Goal: Use online tool/utility: Utilize a website feature to perform a specific function

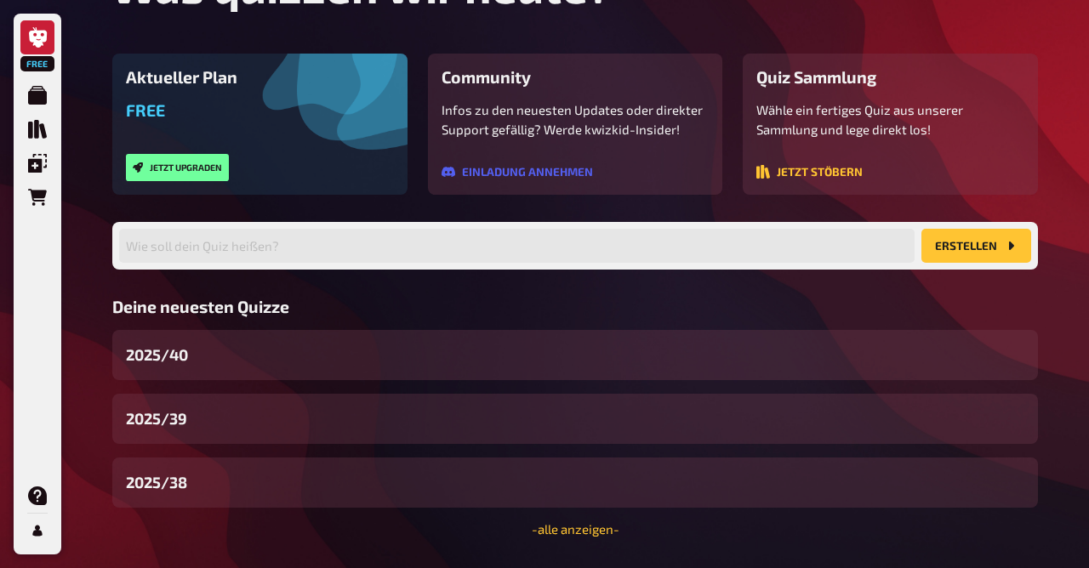
scroll to position [204, 0]
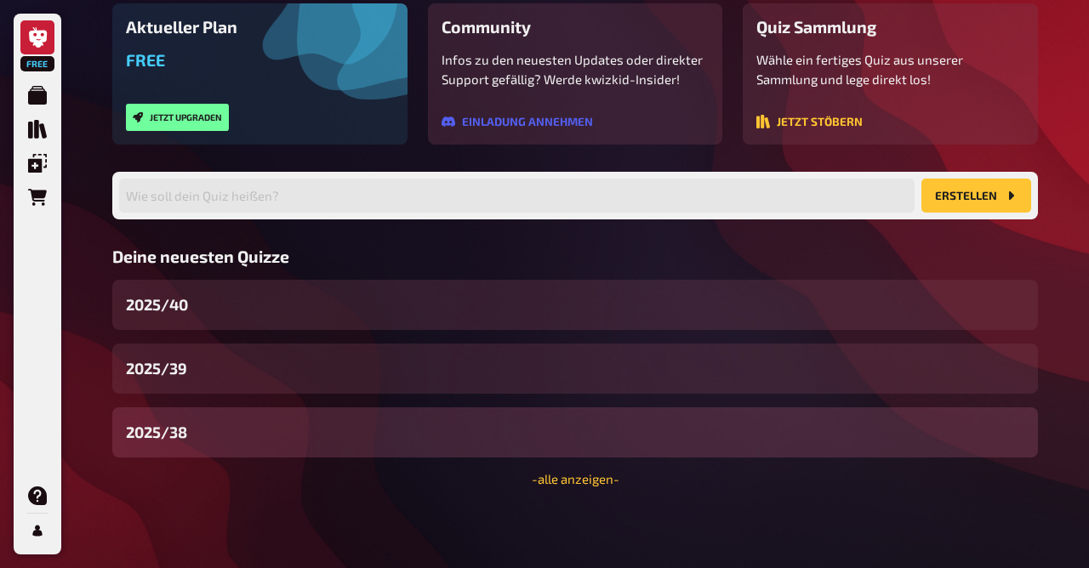
click at [180, 430] on span "2025/38" at bounding box center [156, 432] width 61 height 23
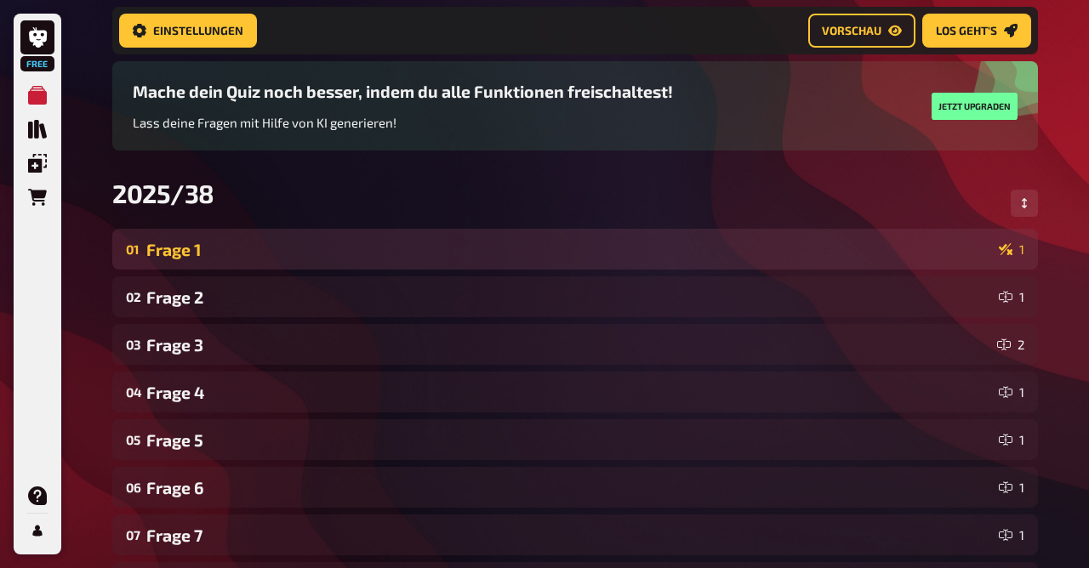
scroll to position [129, 0]
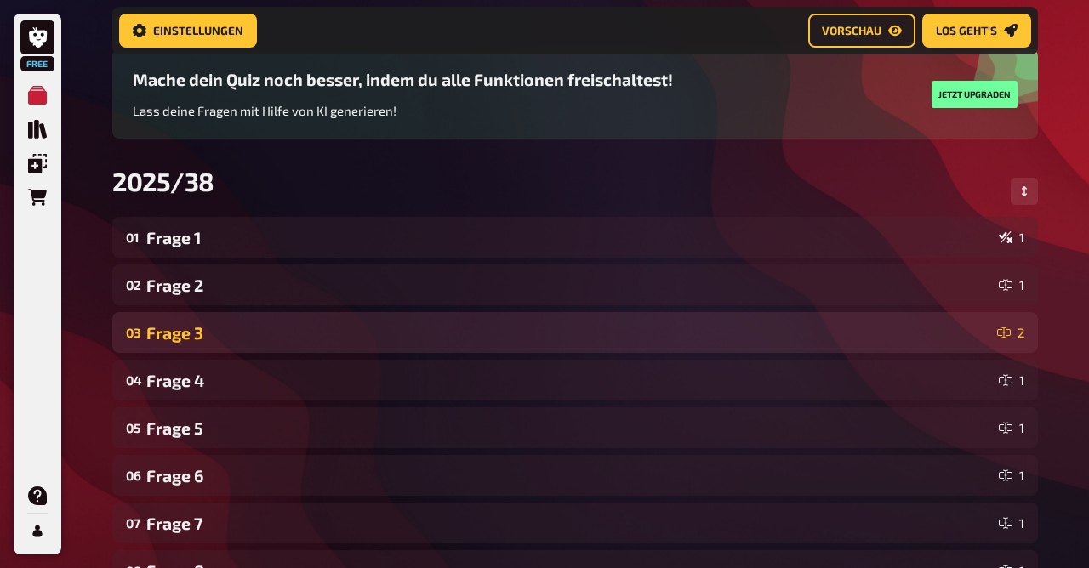
click at [249, 326] on div "Frage 3" at bounding box center [568, 333] width 844 height 20
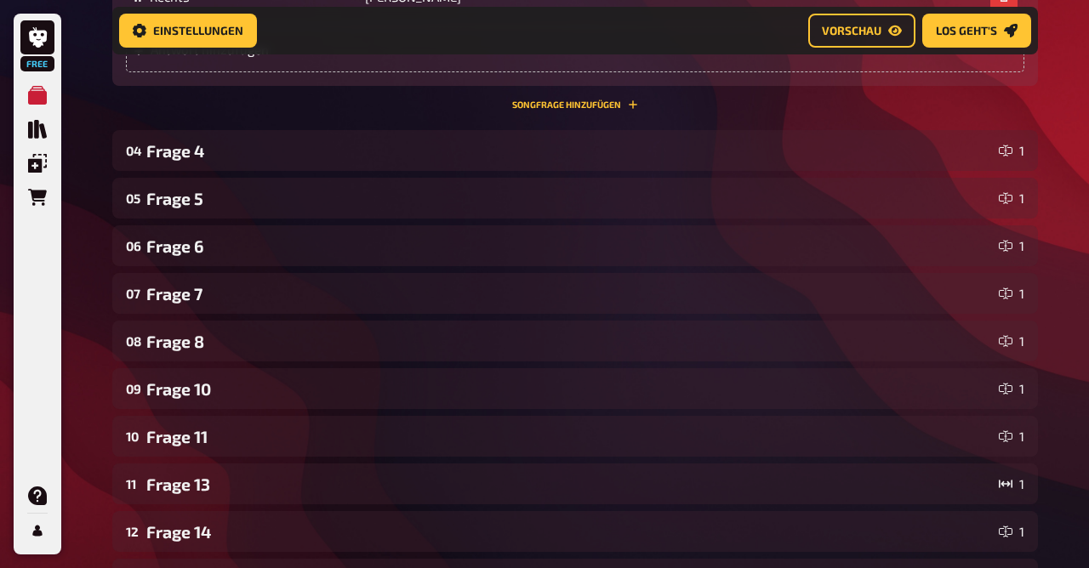
scroll to position [1270, 0]
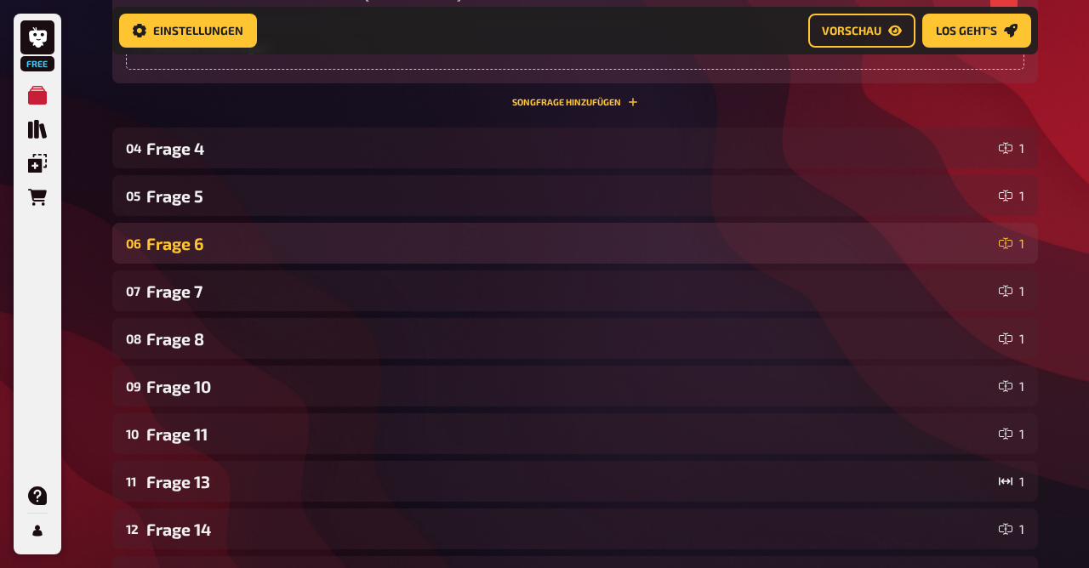
click at [216, 229] on div "06 Frage 6 1" at bounding box center [575, 243] width 926 height 41
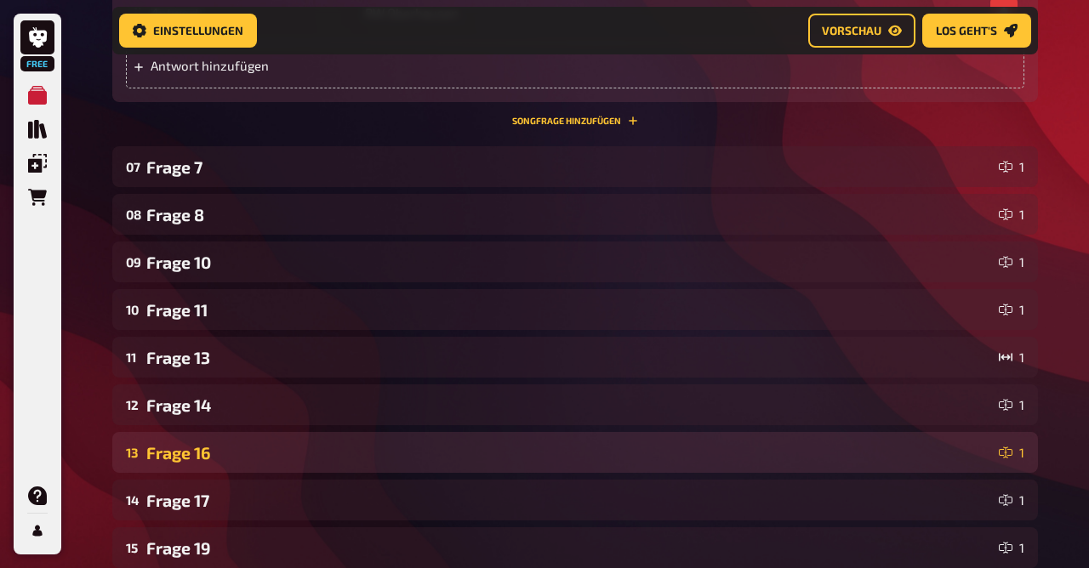
scroll to position [2387, 0]
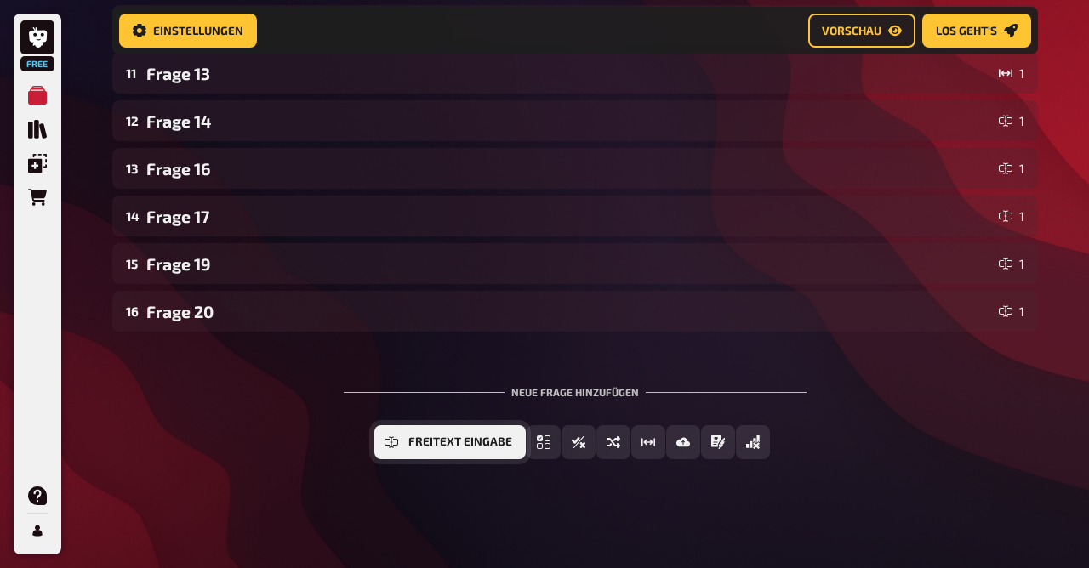
click at [436, 436] on span "Freitext Eingabe" at bounding box center [460, 442] width 104 height 12
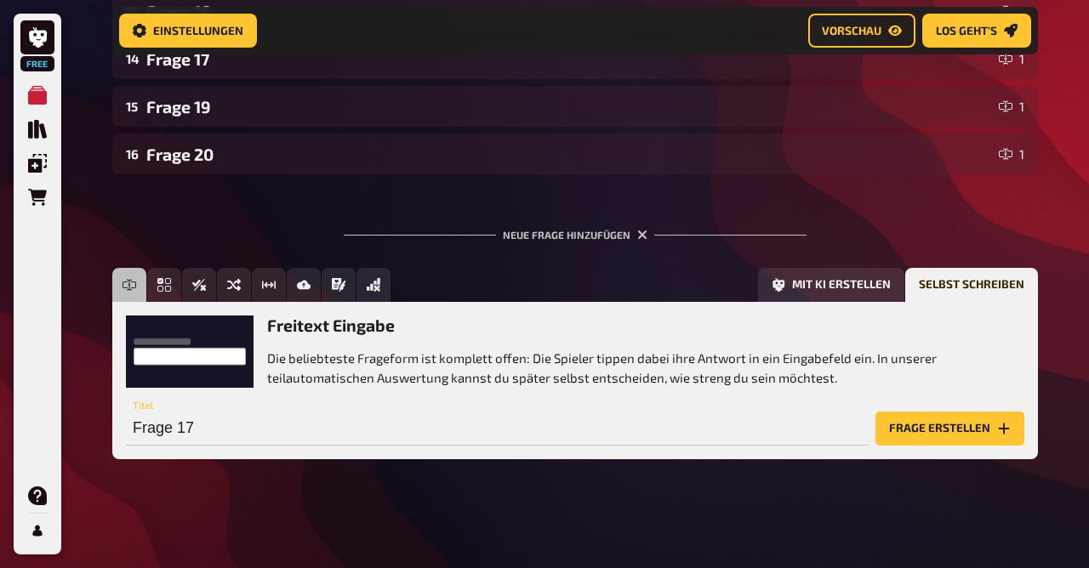
scroll to position [2544, 0]
click at [212, 421] on input "Frage 17" at bounding box center [497, 429] width 743 height 34
type input "Frage 9"
click at [875, 412] on button "Frage erstellen" at bounding box center [949, 429] width 149 height 34
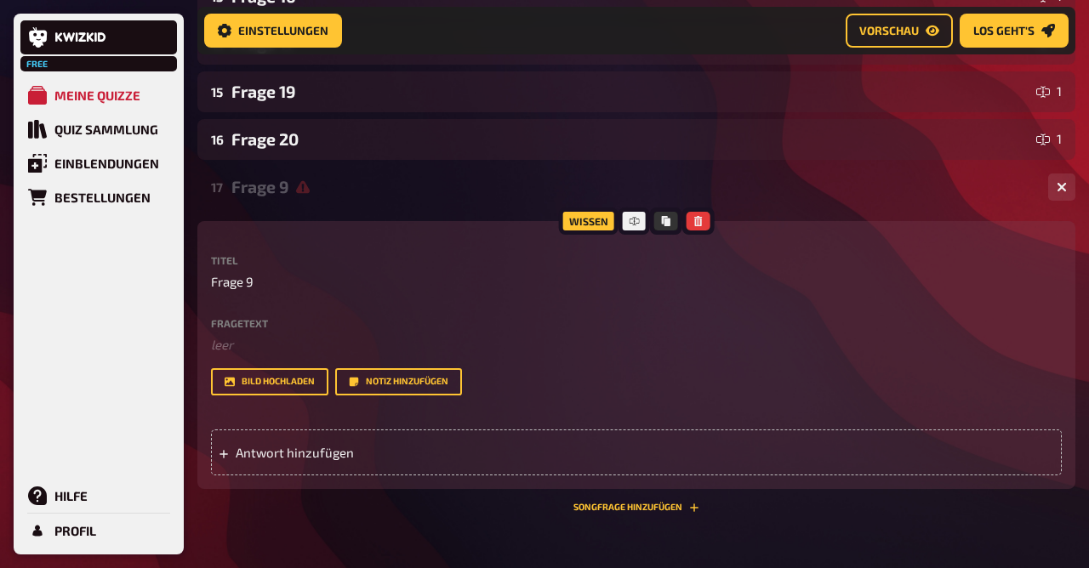
scroll to position [2529, 0]
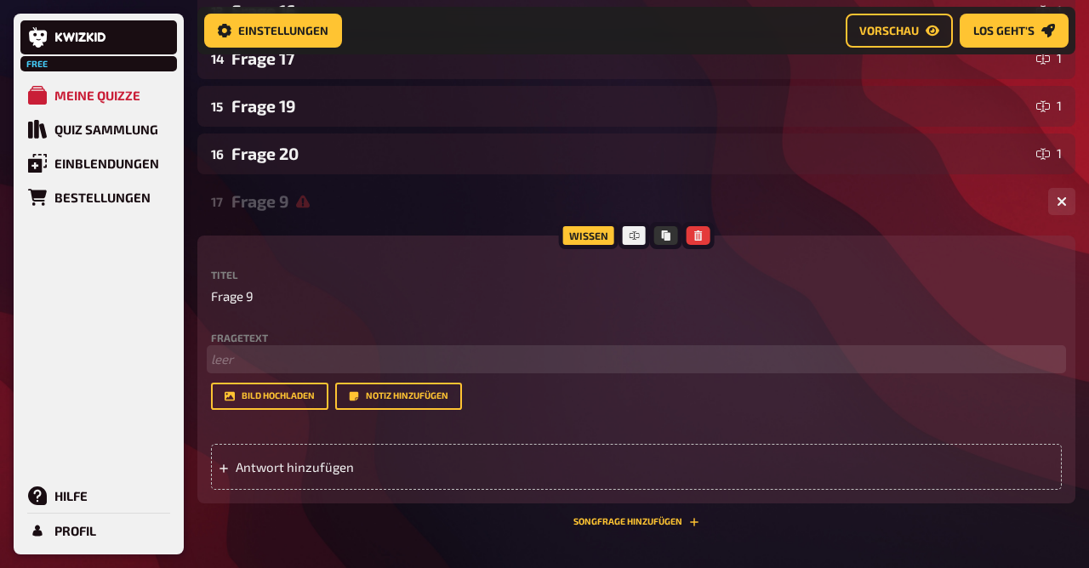
click at [242, 358] on p "﻿ leer" at bounding box center [636, 360] width 851 height 20
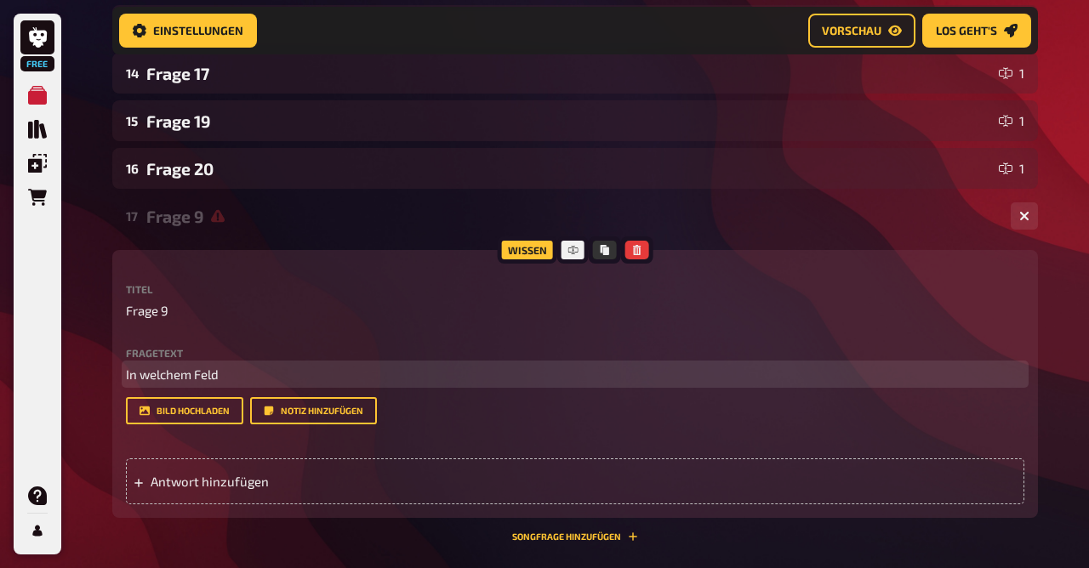
scroll to position [2544, 0]
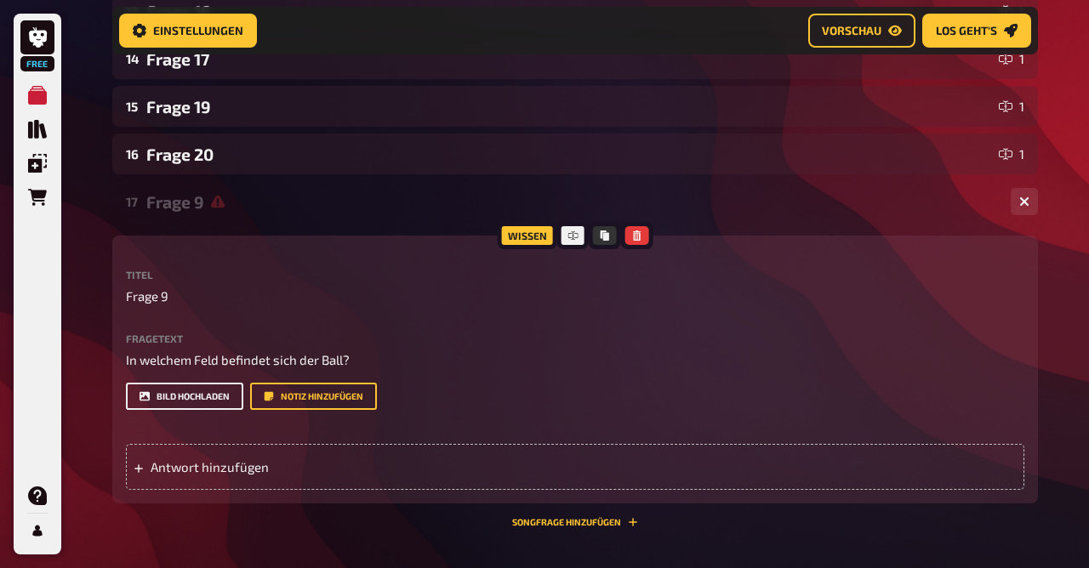
click at [180, 390] on button "Bild hochladen" at bounding box center [184, 396] width 117 height 27
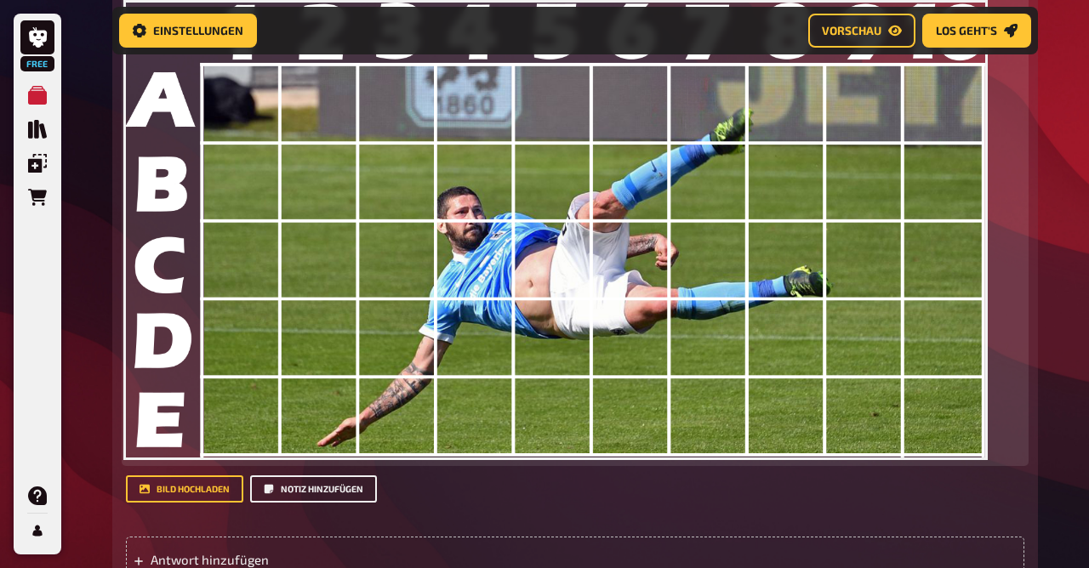
scroll to position [2924, 0]
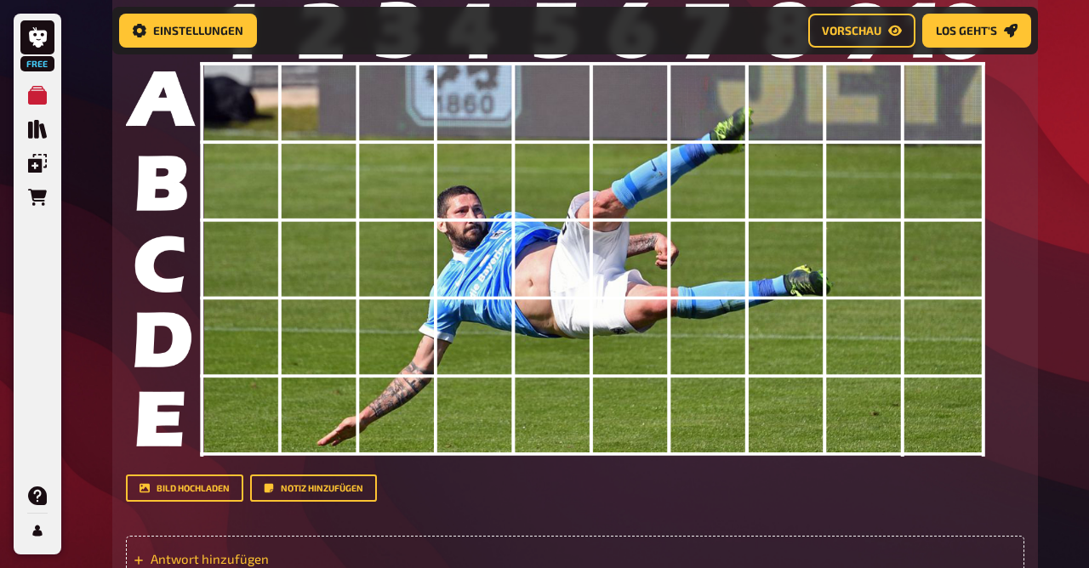
click at [231, 551] on span "Antwort hinzufügen" at bounding box center [283, 558] width 265 height 15
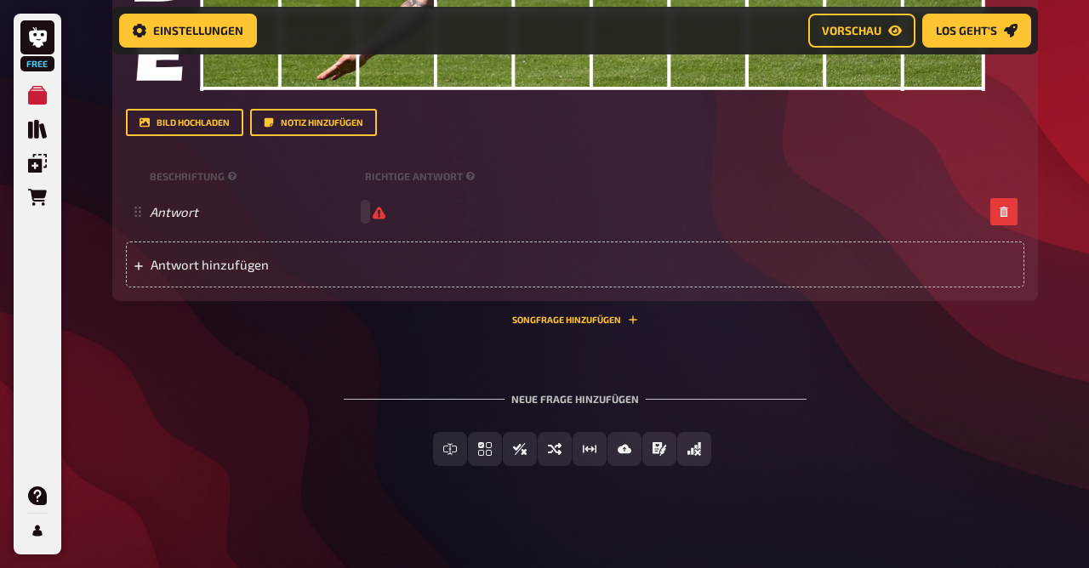
scroll to position [3296, 0]
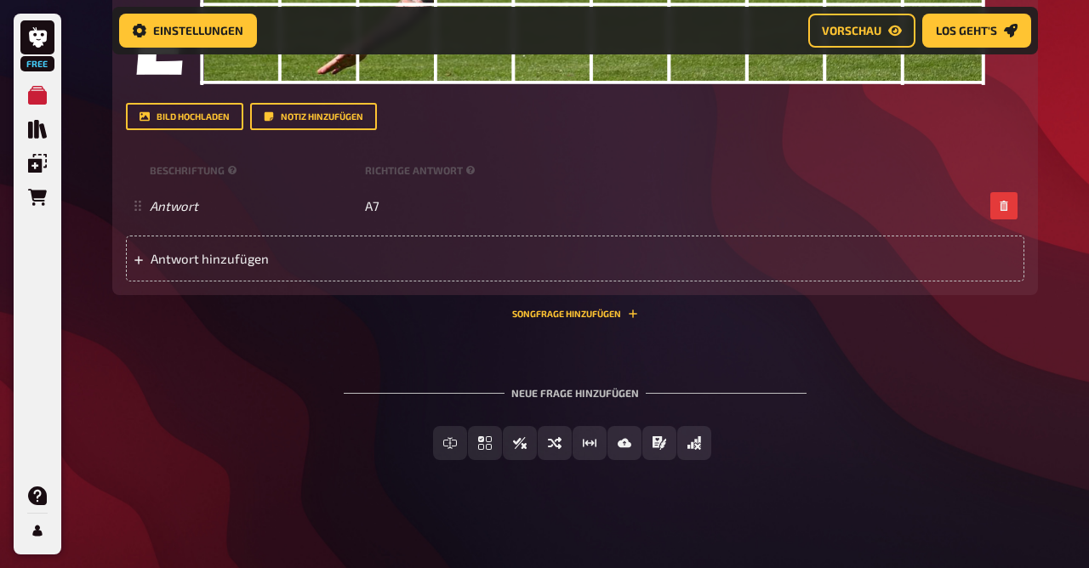
click at [208, 379] on div "Neue Frage hinzufügen Freitext Eingabe Einfachauswahl Wahr / Falsch Sortierfrag…" at bounding box center [575, 424] width 926 height 128
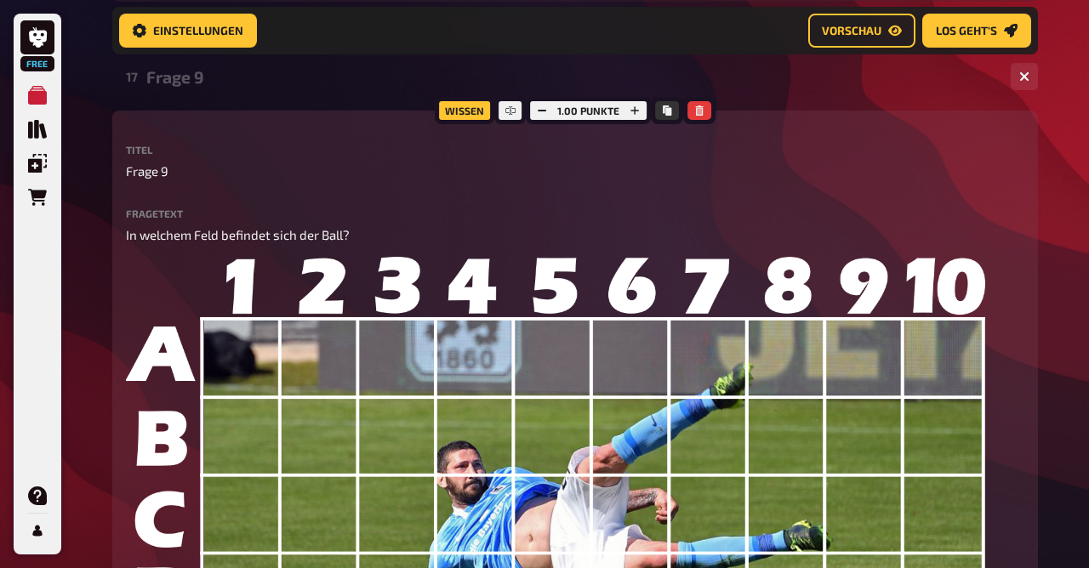
scroll to position [2666, 0]
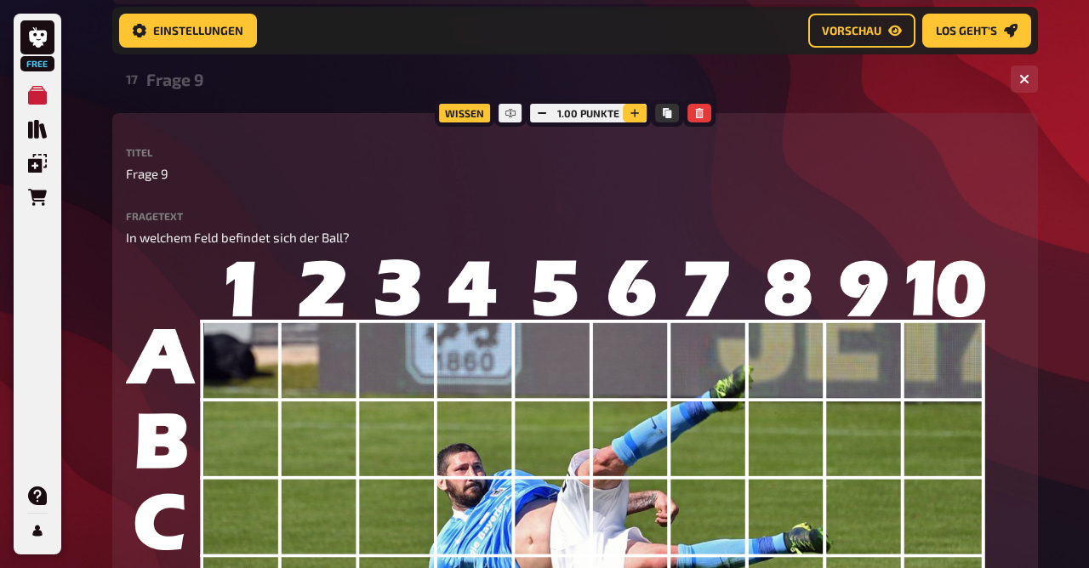
click at [632, 116] on icon "button" at bounding box center [635, 113] width 10 height 10
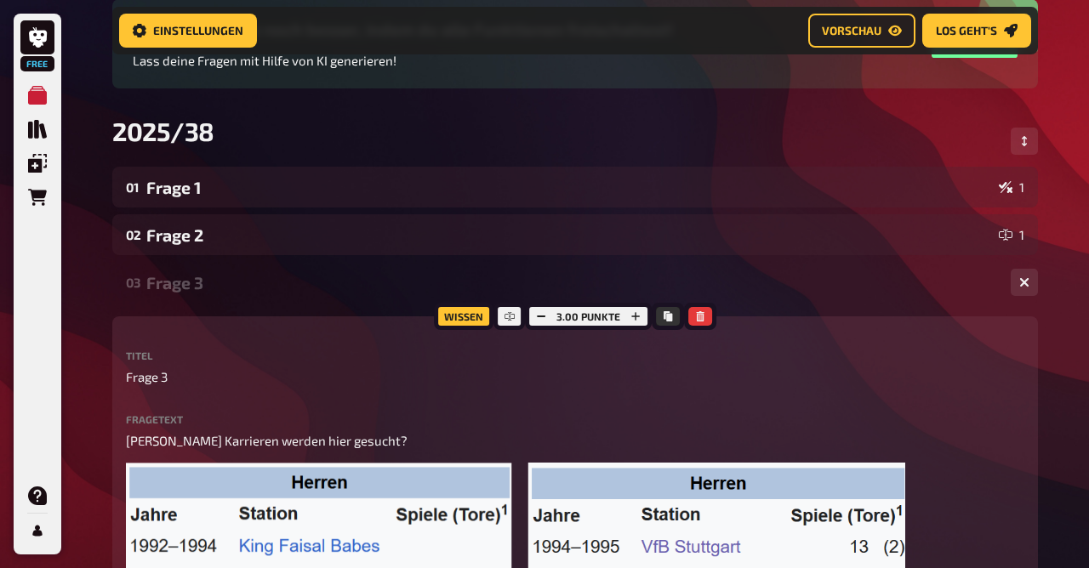
scroll to position [186, 0]
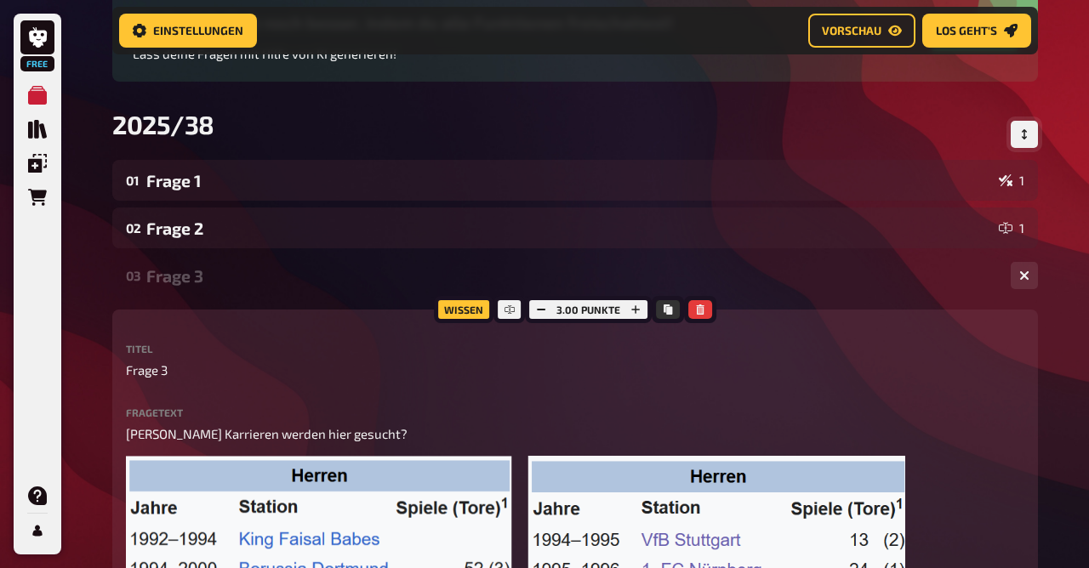
click at [1018, 133] on button "Reihenfolge anpassen" at bounding box center [1024, 134] width 27 height 27
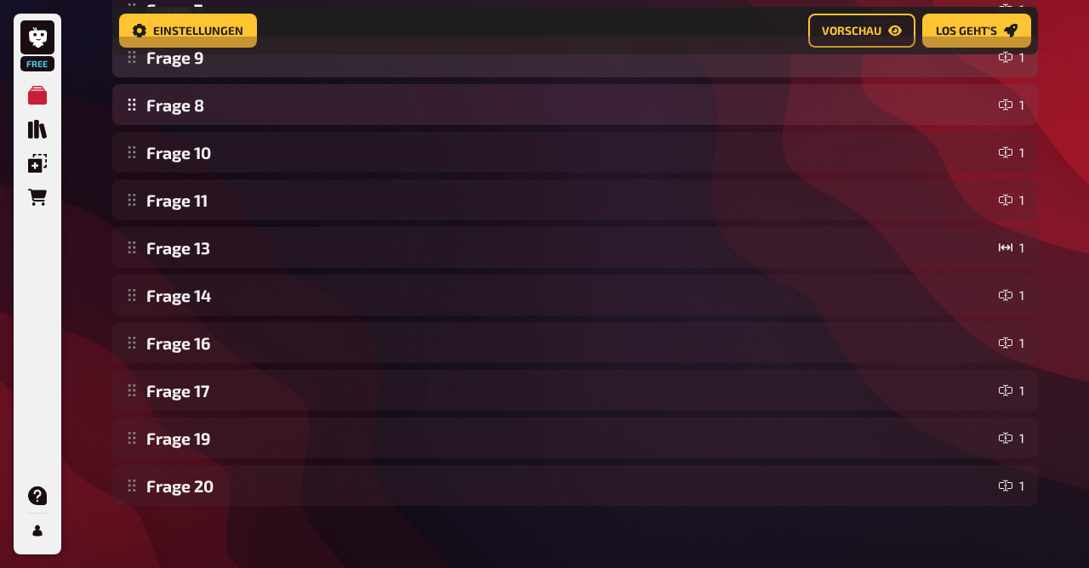
scroll to position [617, 0]
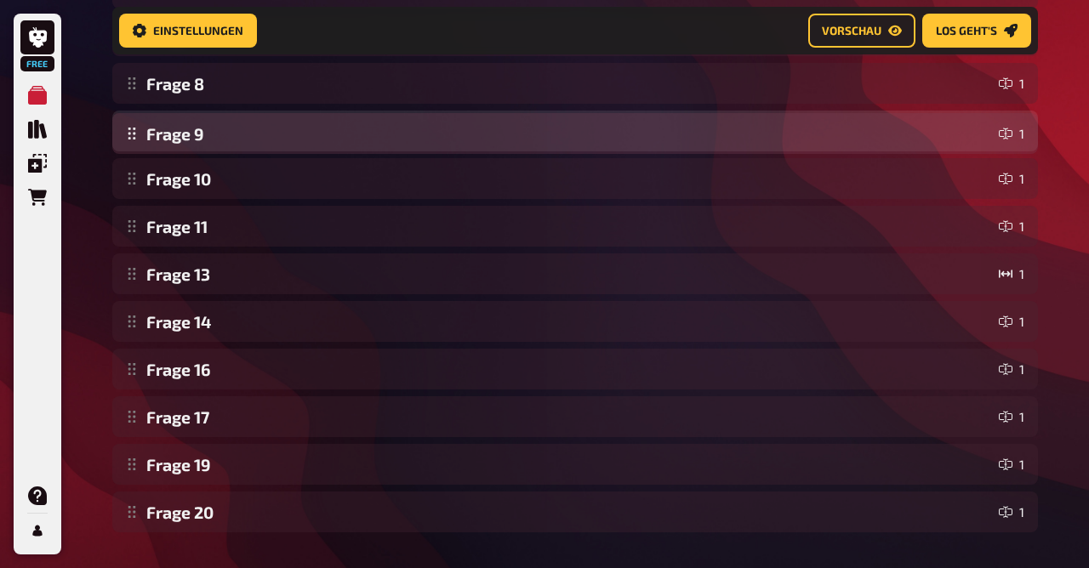
drag, startPoint x: 130, startPoint y: 471, endPoint x: 191, endPoint y: 138, distance: 338.9
click at [191, 138] on div "Frage 1 1 Frage 2 1 Frage 3 2 Frage 4 1 Frage 5 1 Frage 6 1 Frage 7 1 Frage 8 1…" at bounding box center [575, 130] width 926 height 803
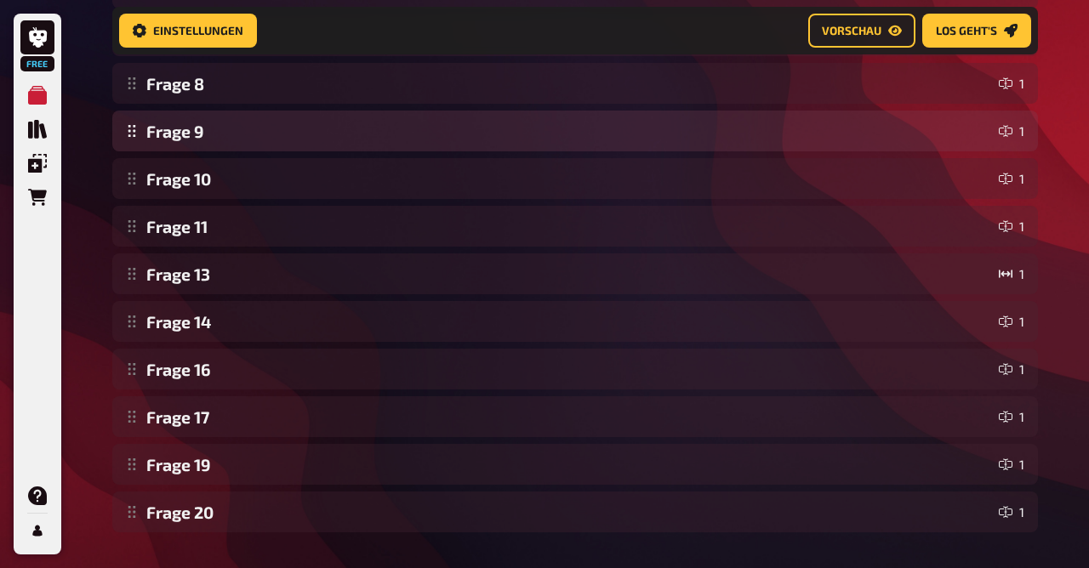
scroll to position [0, 0]
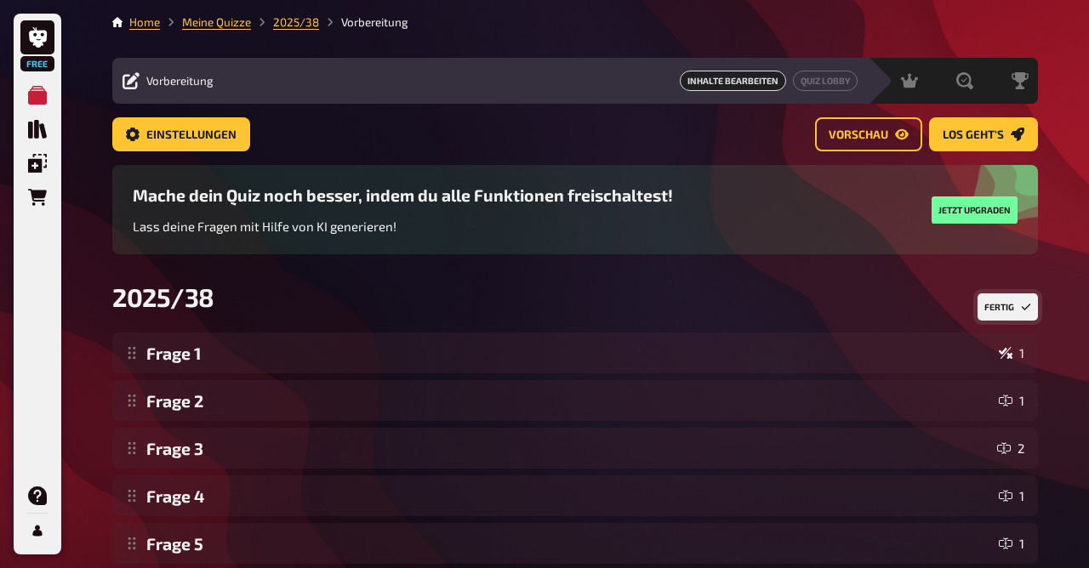
click at [999, 314] on button "Fertig" at bounding box center [1008, 307] width 60 height 27
